Goal: Task Accomplishment & Management: Use online tool/utility

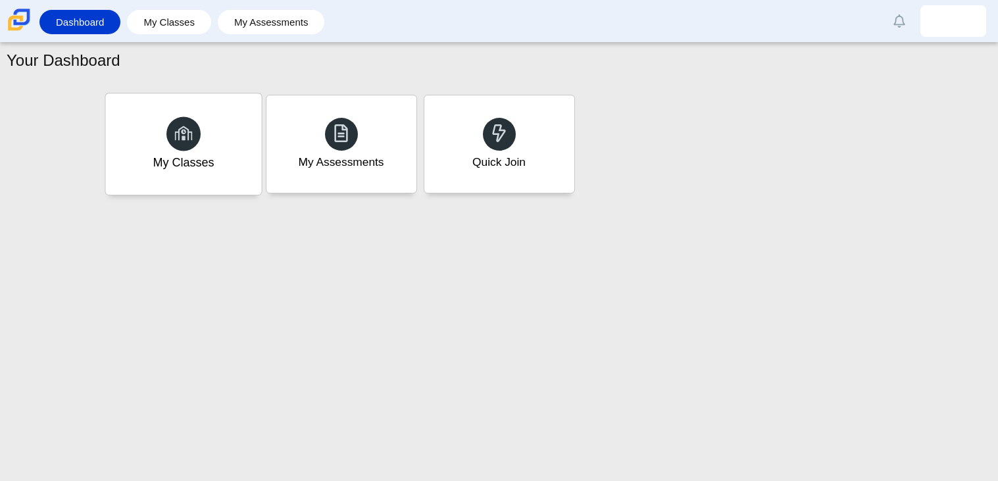
click at [174, 138] on icon at bounding box center [183, 133] width 18 height 18
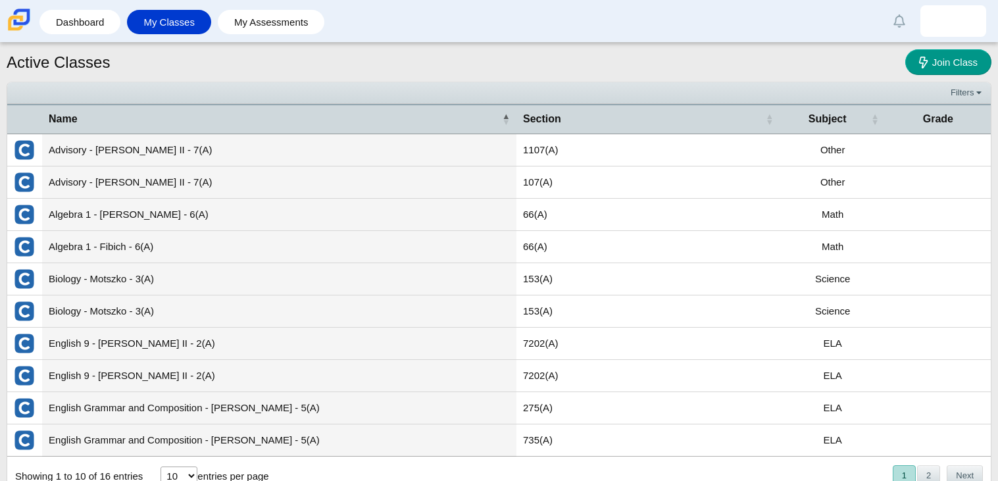
scroll to position [42, 0]
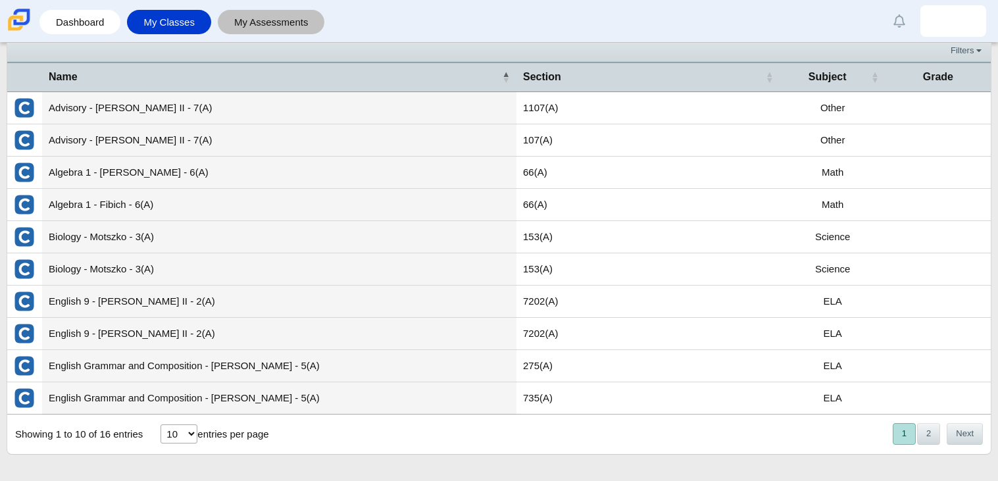
click at [242, 28] on link "My Assessments" at bounding box center [271, 22] width 94 height 24
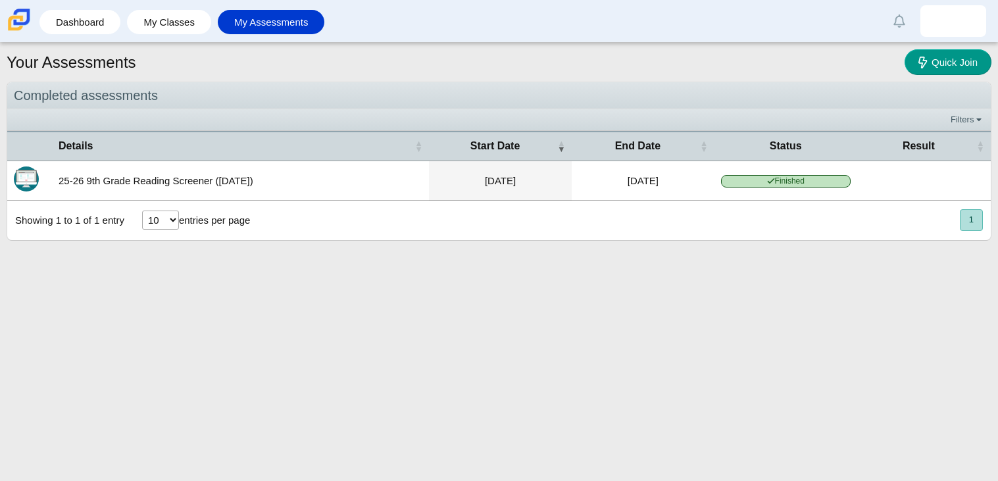
click at [207, 219] on label "entries per page" at bounding box center [214, 220] width 71 height 11
click at [179, 219] on select "10 25 50 100" at bounding box center [160, 220] width 37 height 19
click at [300, 182] on td "25-26 9th Grade Reading Screener ([DATE])" at bounding box center [240, 180] width 377 height 39
click at [31, 175] on img "Itembank" at bounding box center [26, 178] width 25 height 25
click at [76, 21] on link "Dashboard" at bounding box center [80, 22] width 68 height 24
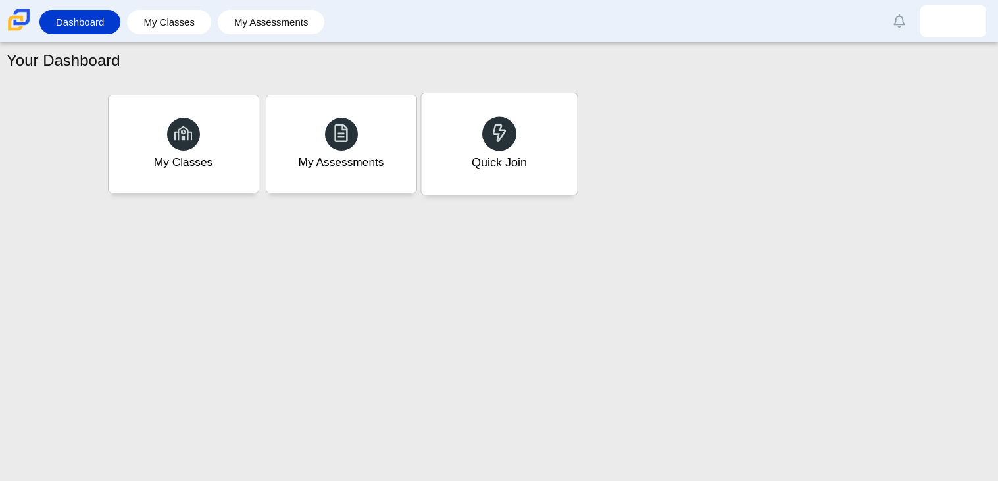
click at [482, 142] on div "Quick Join" at bounding box center [499, 143] width 156 height 101
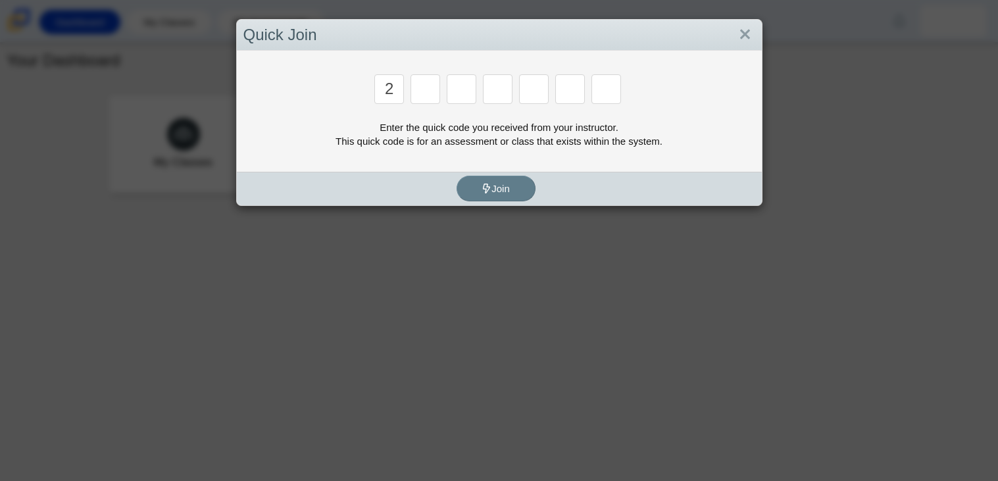
type input "2"
type input "c"
type input "u"
type input "p"
type input "s"
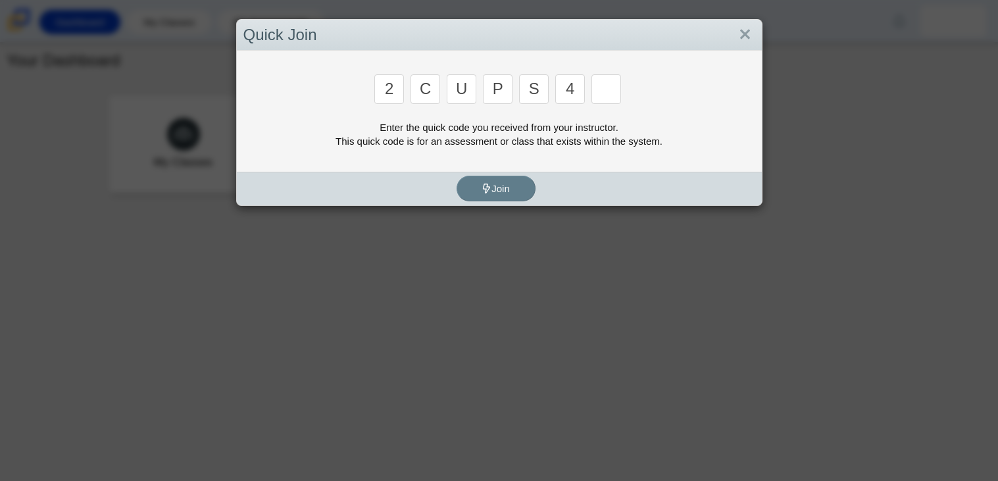
type input "4"
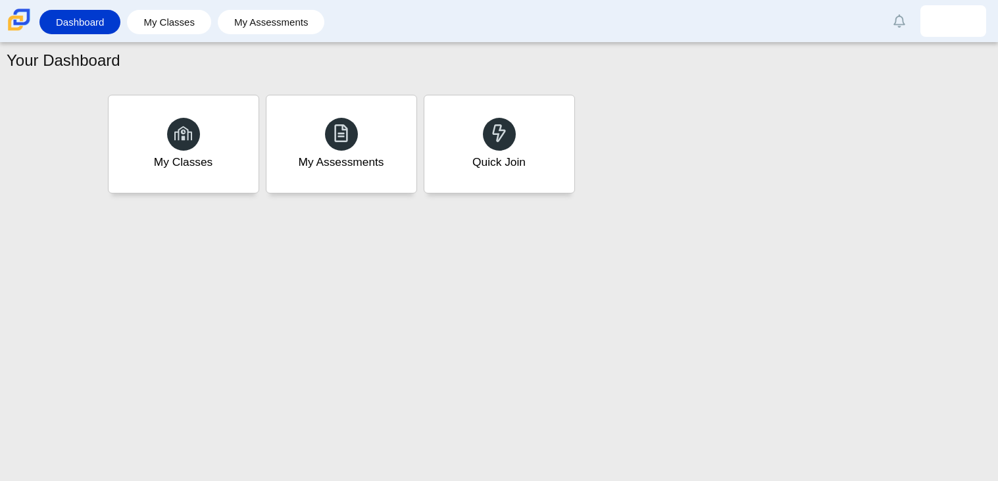
type input "a"
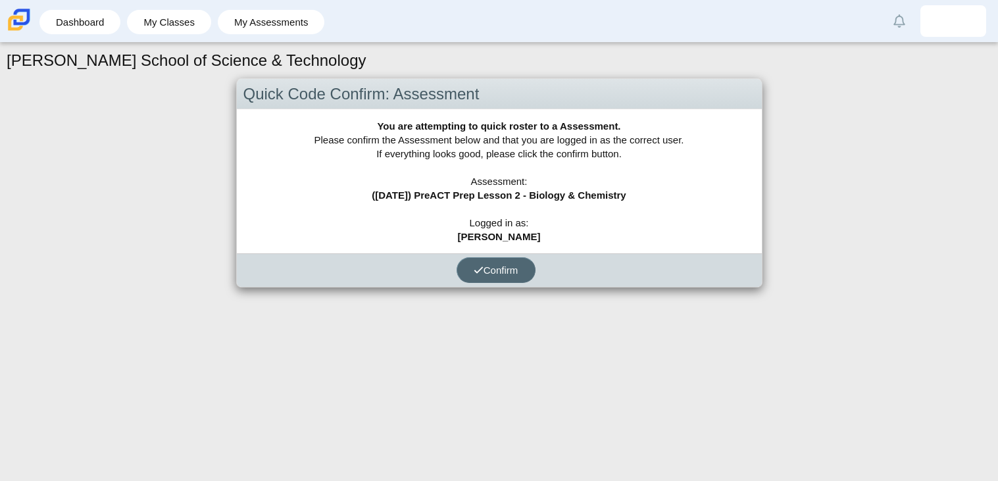
click at [495, 276] on button "Confirm" at bounding box center [496, 270] width 79 height 26
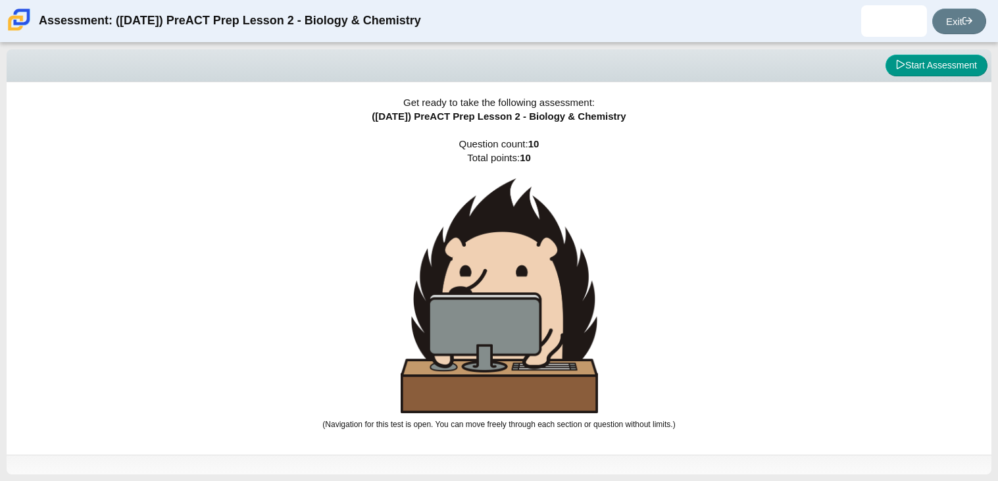
click at [513, 316] on img at bounding box center [499, 295] width 197 height 235
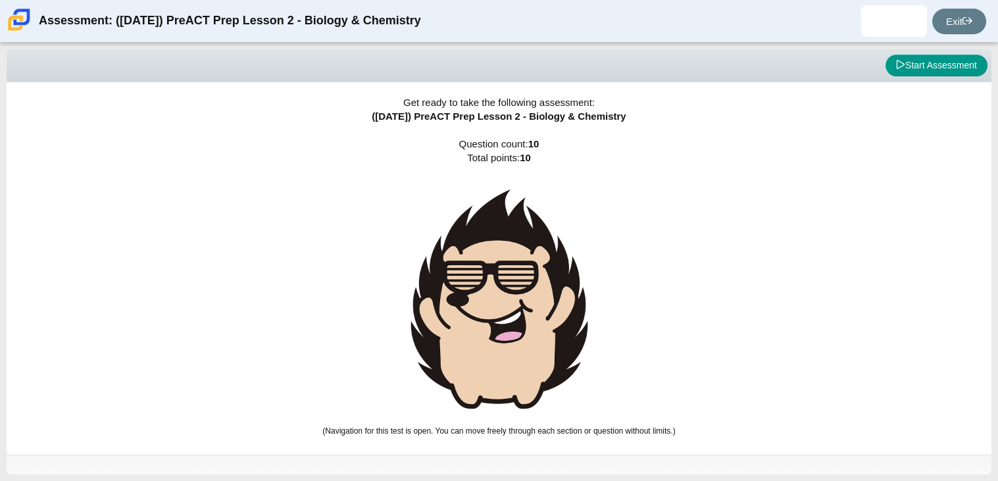
click at [513, 316] on img at bounding box center [499, 299] width 197 height 242
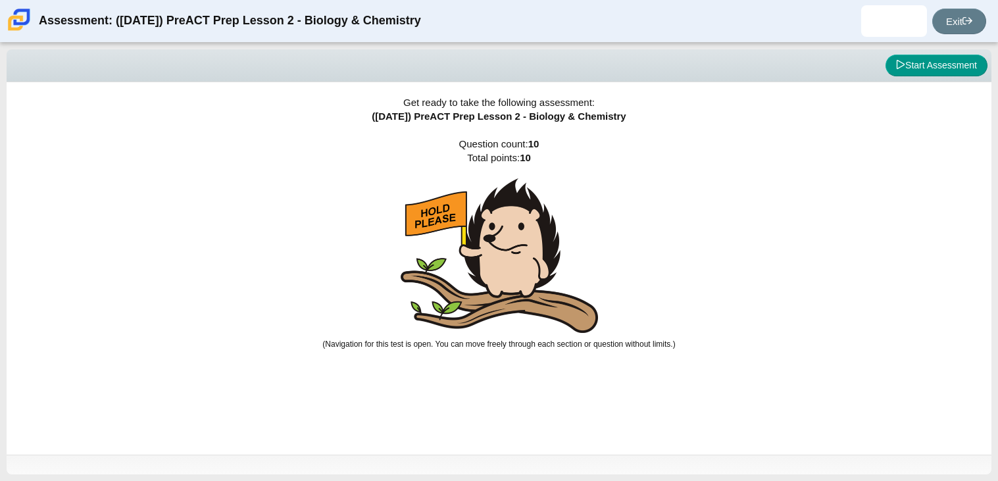
click at [490, 250] on img at bounding box center [499, 255] width 197 height 155
click at [501, 297] on img at bounding box center [499, 255] width 197 height 155
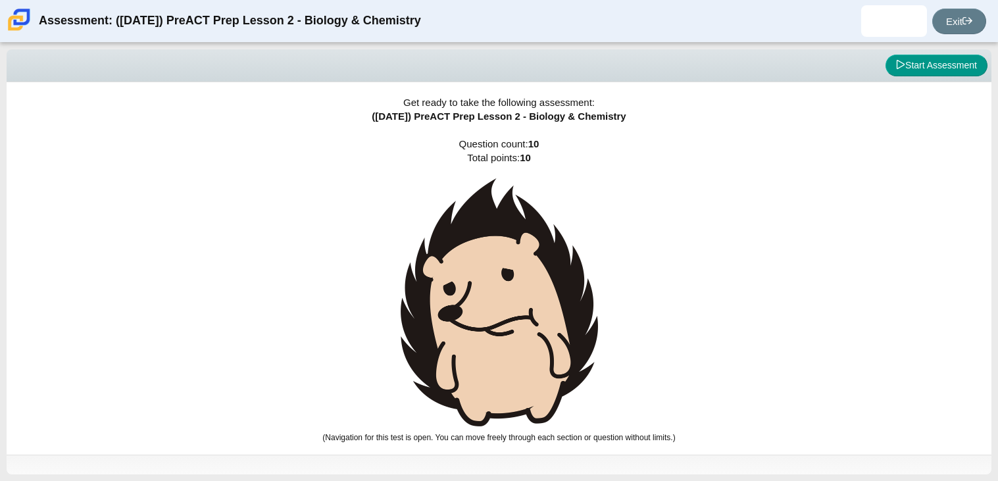
click at [501, 297] on img at bounding box center [499, 302] width 197 height 248
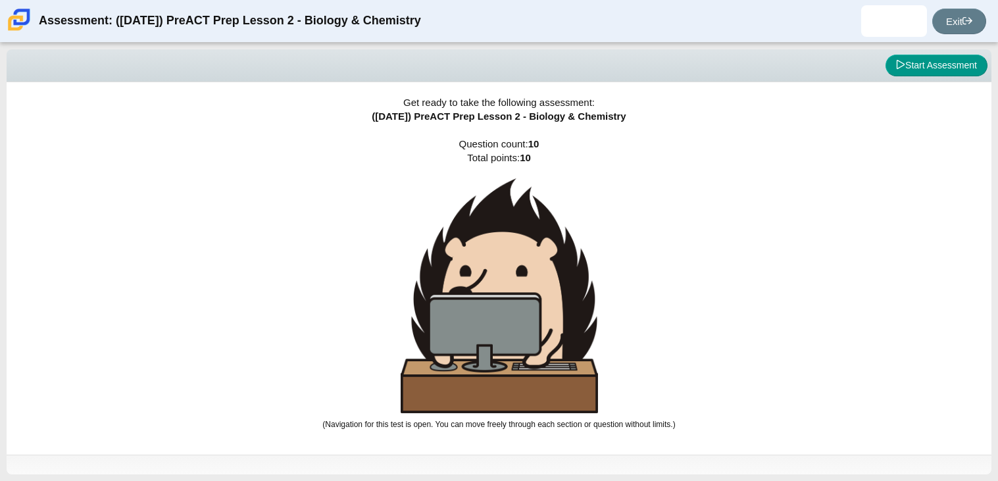
click at [501, 297] on img at bounding box center [499, 295] width 197 height 235
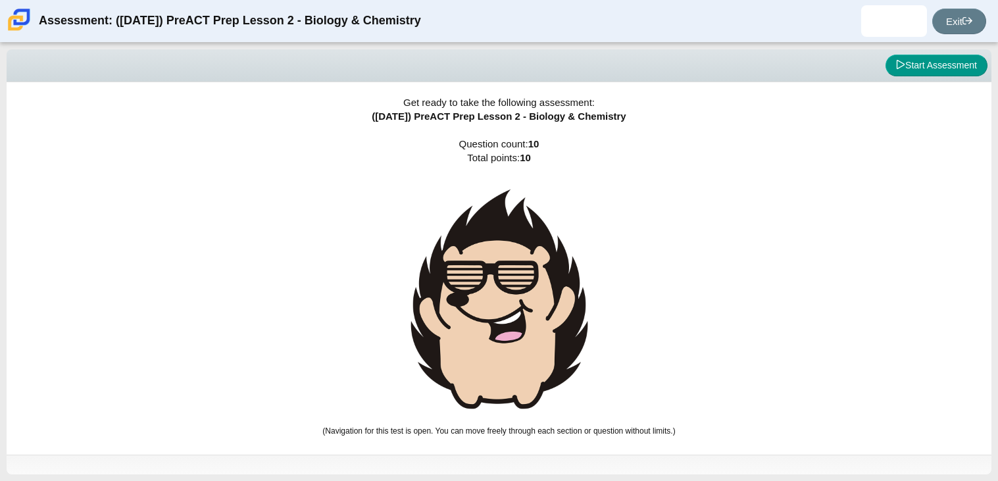
click at [501, 297] on img at bounding box center [499, 299] width 197 height 242
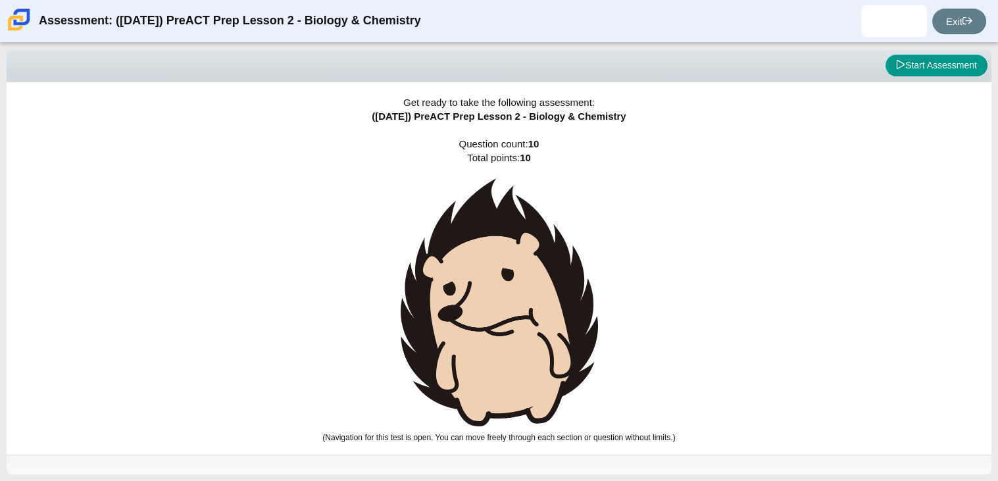
click at [501, 297] on img at bounding box center [499, 302] width 197 height 248
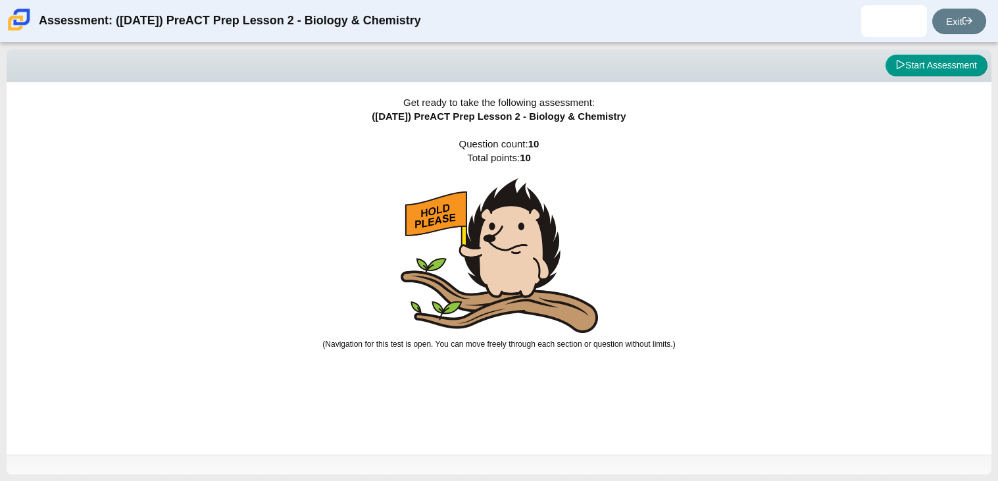
click at [501, 297] on img at bounding box center [499, 255] width 197 height 155
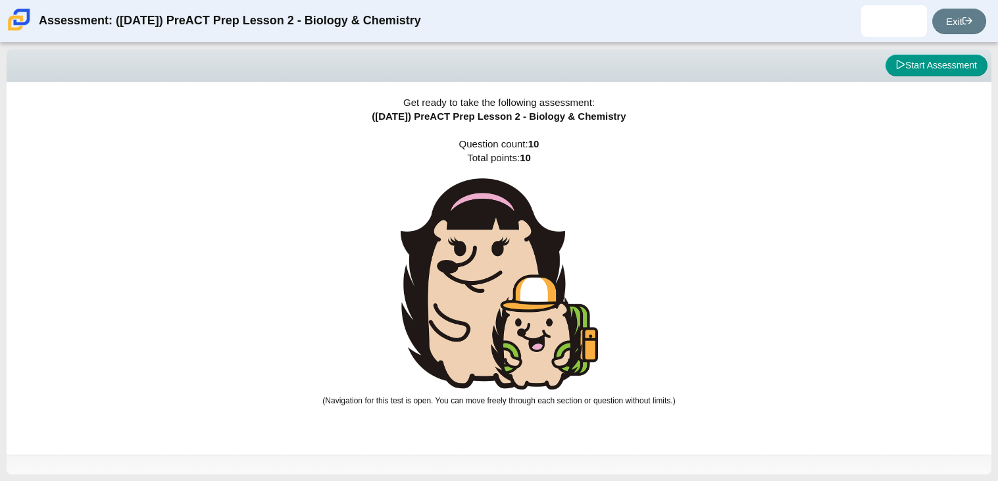
click at [501, 297] on img at bounding box center [499, 283] width 197 height 211
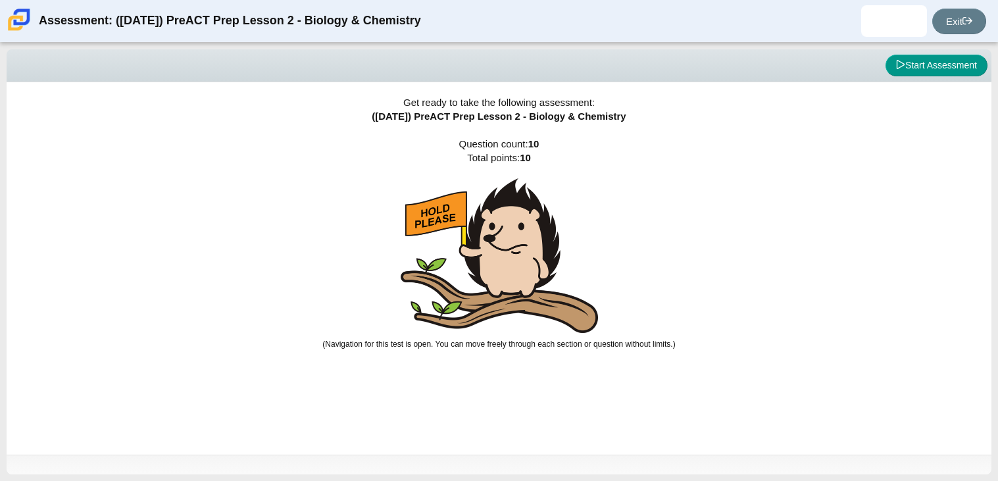
click at [501, 297] on img at bounding box center [499, 255] width 197 height 155
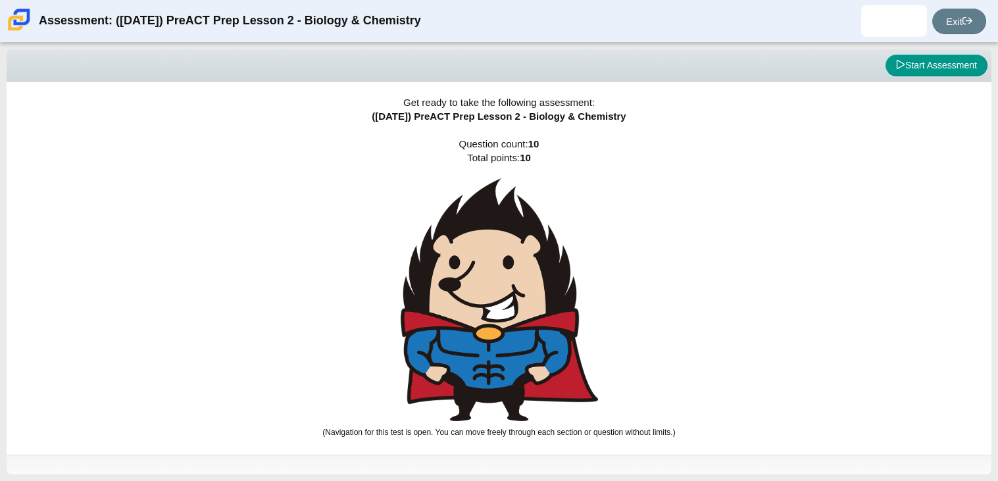
click at [500, 298] on img at bounding box center [499, 299] width 197 height 243
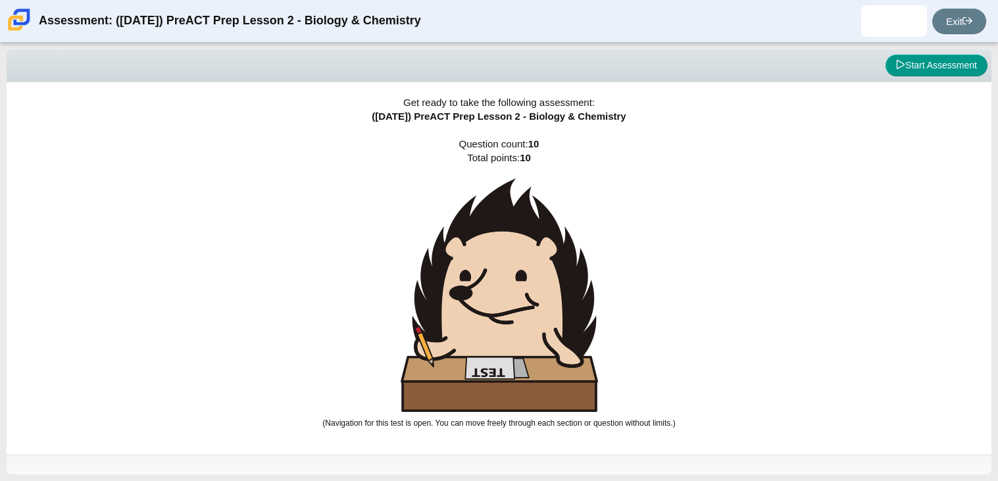
click at [500, 298] on img at bounding box center [499, 295] width 197 height 234
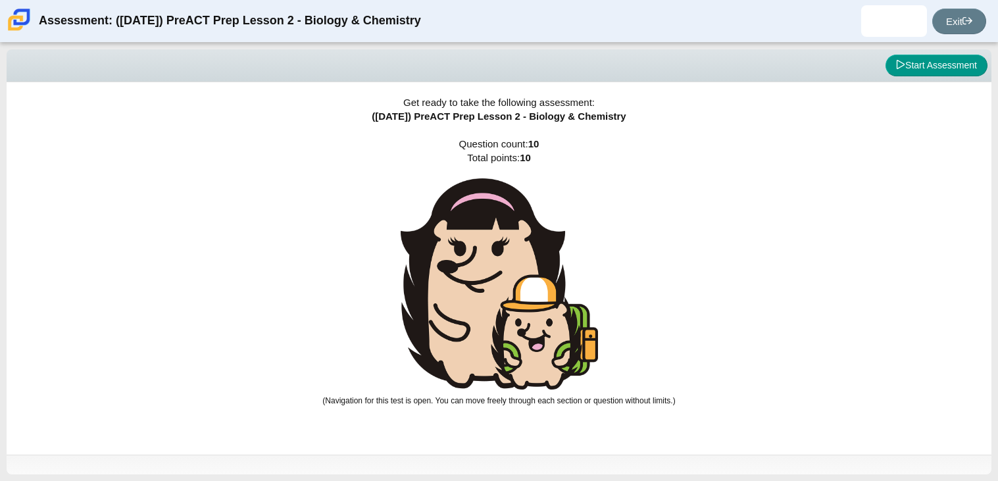
click at [500, 298] on img at bounding box center [499, 283] width 197 height 211
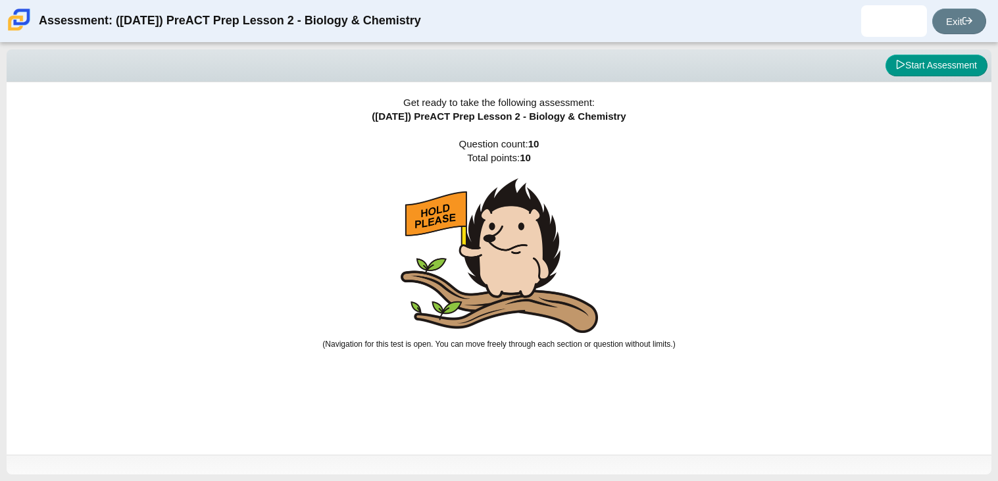
click at [500, 298] on img at bounding box center [499, 255] width 197 height 155
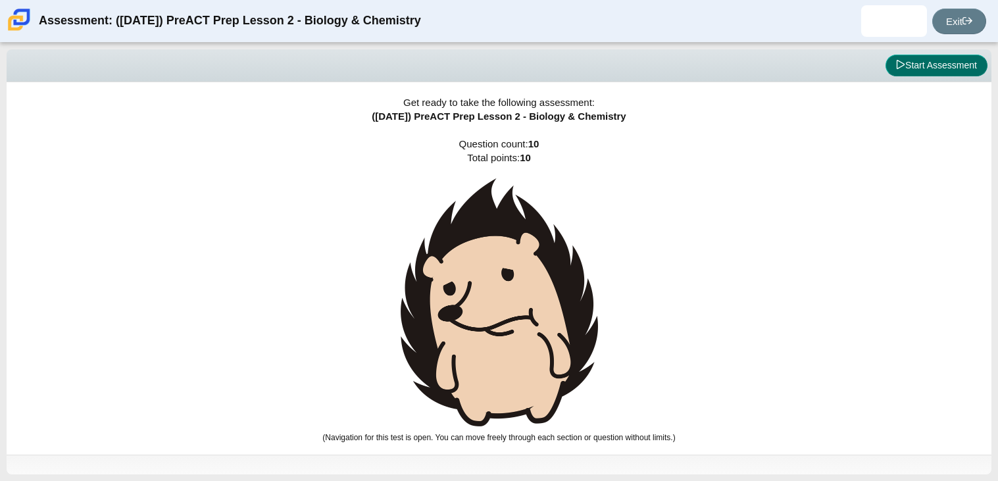
click at [922, 72] on button "Start Assessment" at bounding box center [937, 66] width 102 height 22
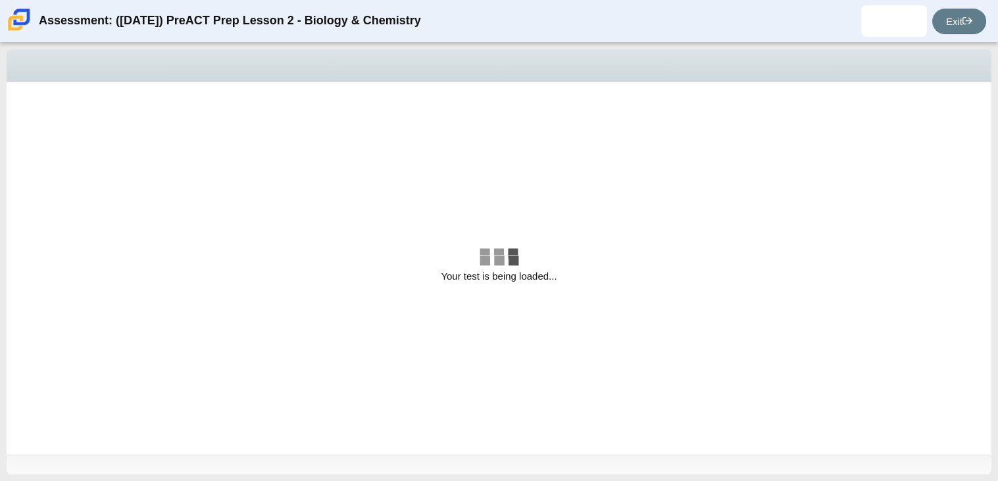
select select "88c27e0d-eae0-4ba9-ac20-9160ce6547ef"
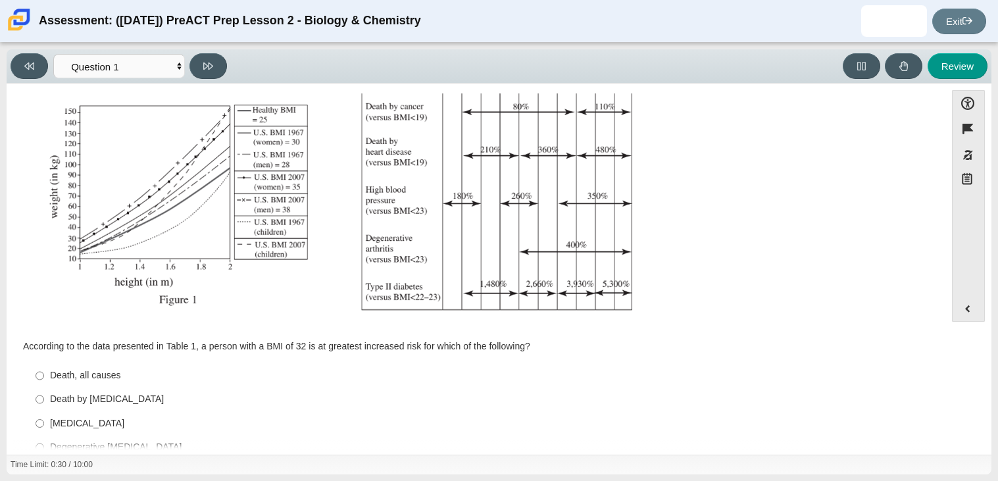
scroll to position [248, 0]
